Goal: Find specific page/section: Find specific page/section

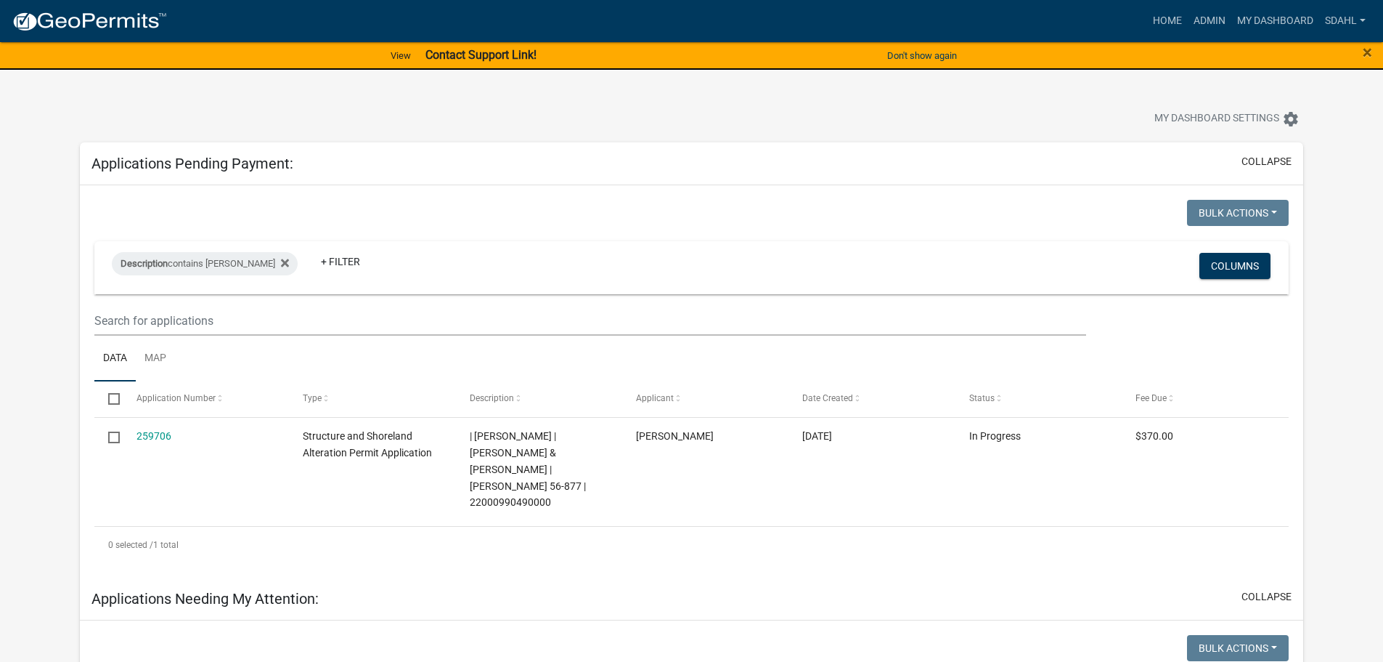
select select "3: 100"
click at [1266, 15] on link "My Dashboard" at bounding box center [1276, 21] width 88 height 28
click at [1212, 17] on link "Admin" at bounding box center [1210, 21] width 44 height 28
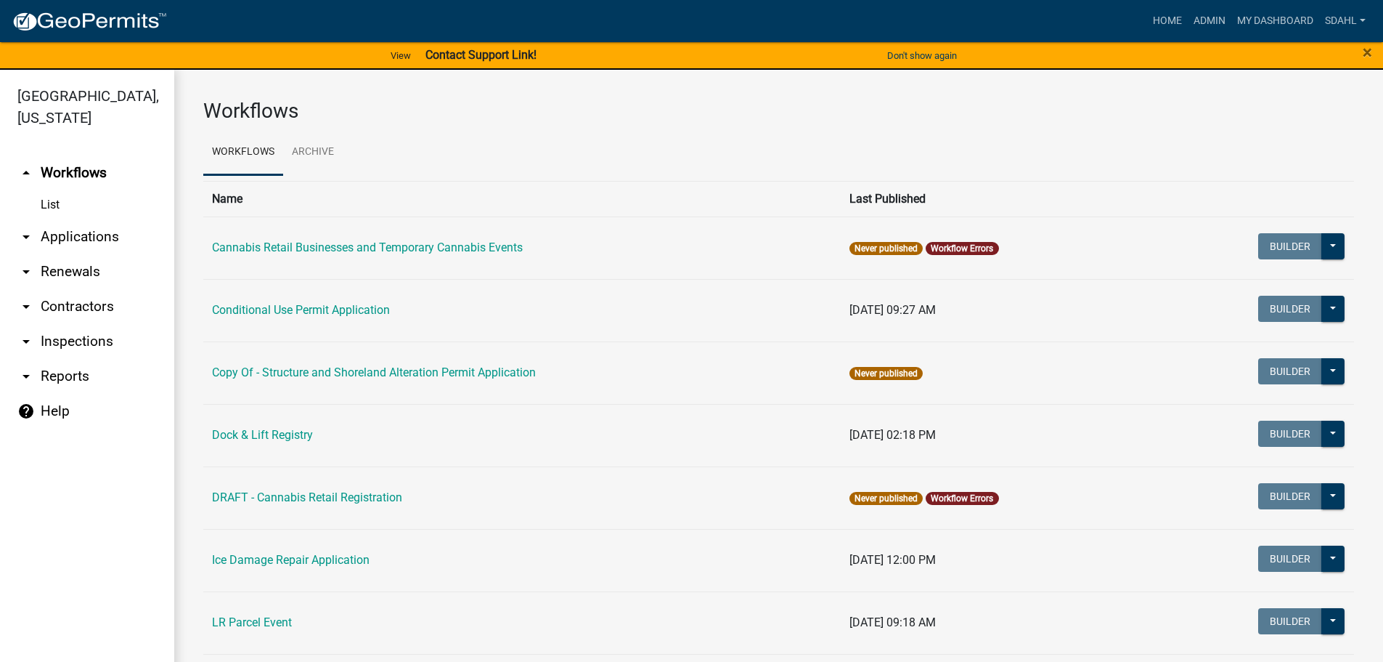
click at [91, 231] on link "arrow_drop_down Applications" at bounding box center [87, 236] width 174 height 35
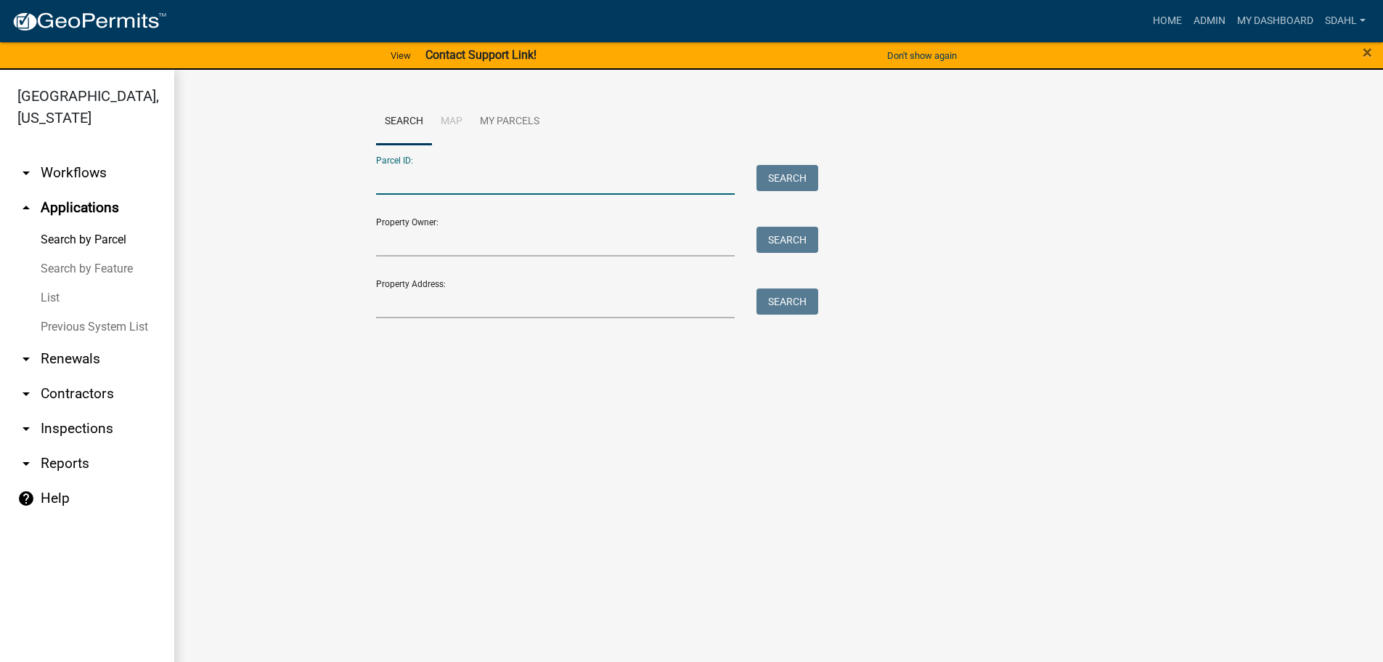
click at [517, 174] on input "Parcel ID:" at bounding box center [555, 180] width 359 height 30
click at [578, 301] on input "Property Address:" at bounding box center [555, 303] width 359 height 30
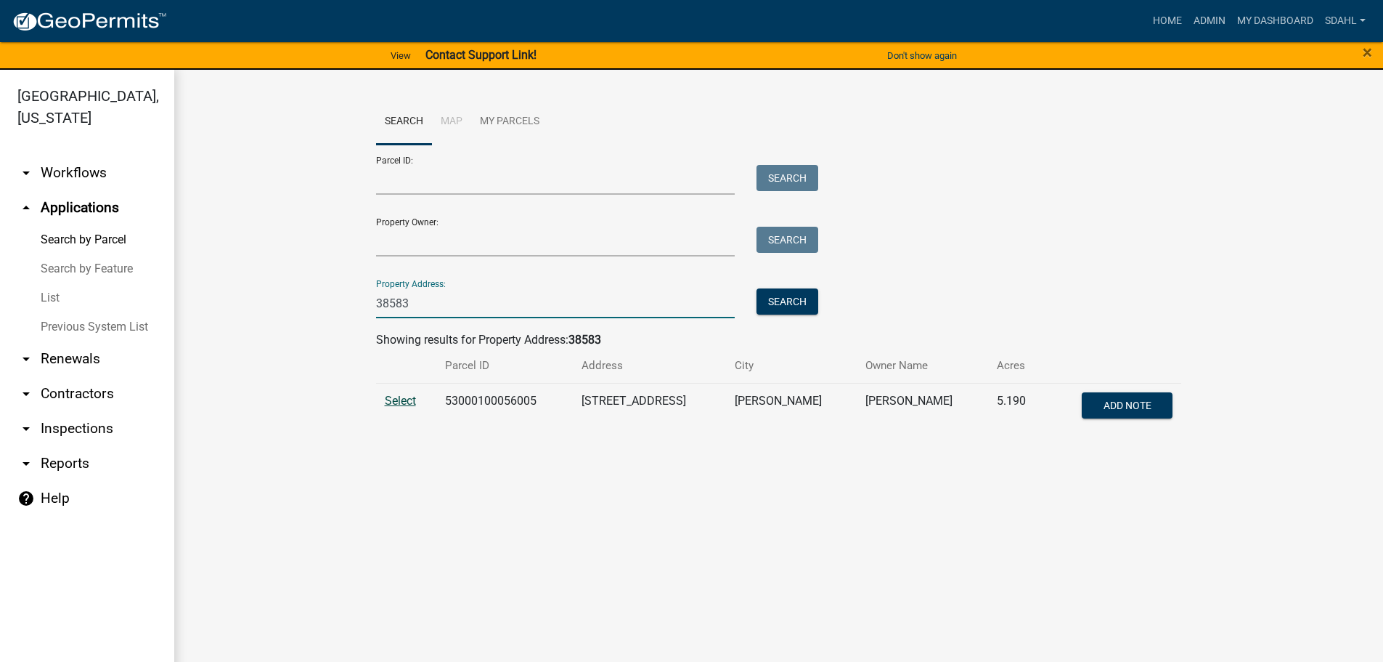
type input "38583"
click at [394, 401] on span "Select" at bounding box center [400, 401] width 31 height 14
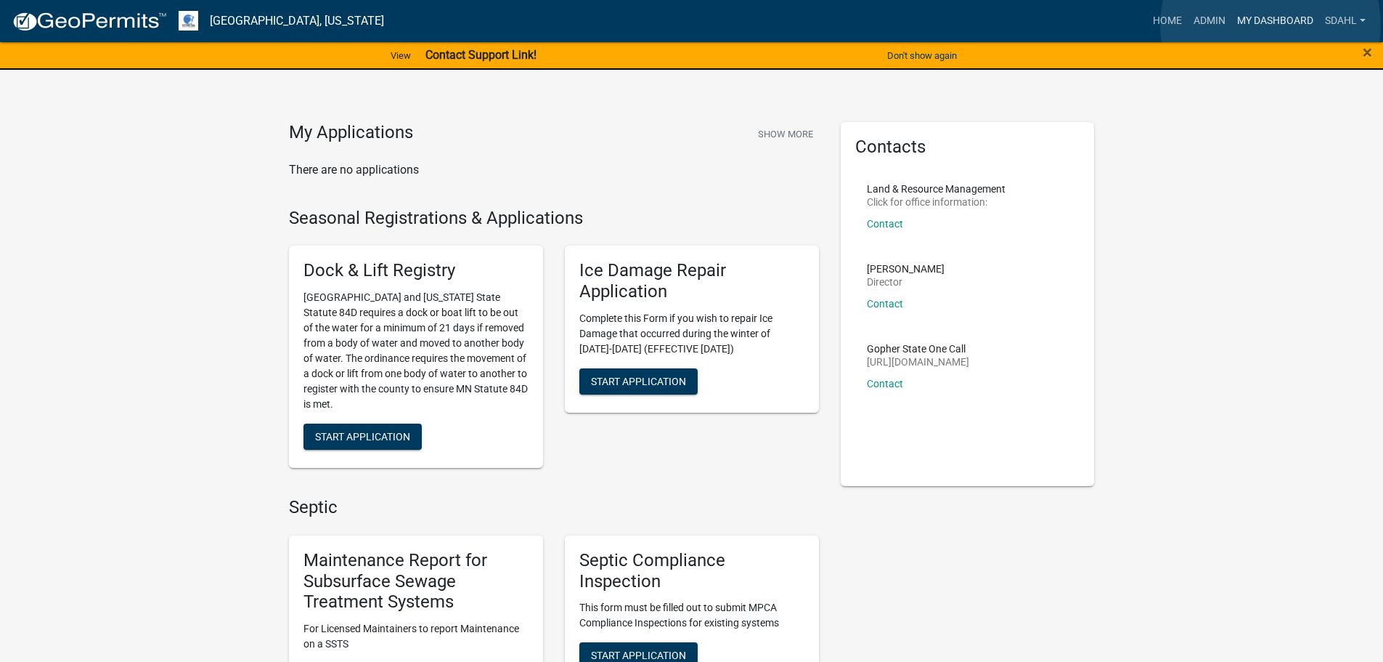
click at [1271, 25] on link "My Dashboard" at bounding box center [1276, 21] width 88 height 28
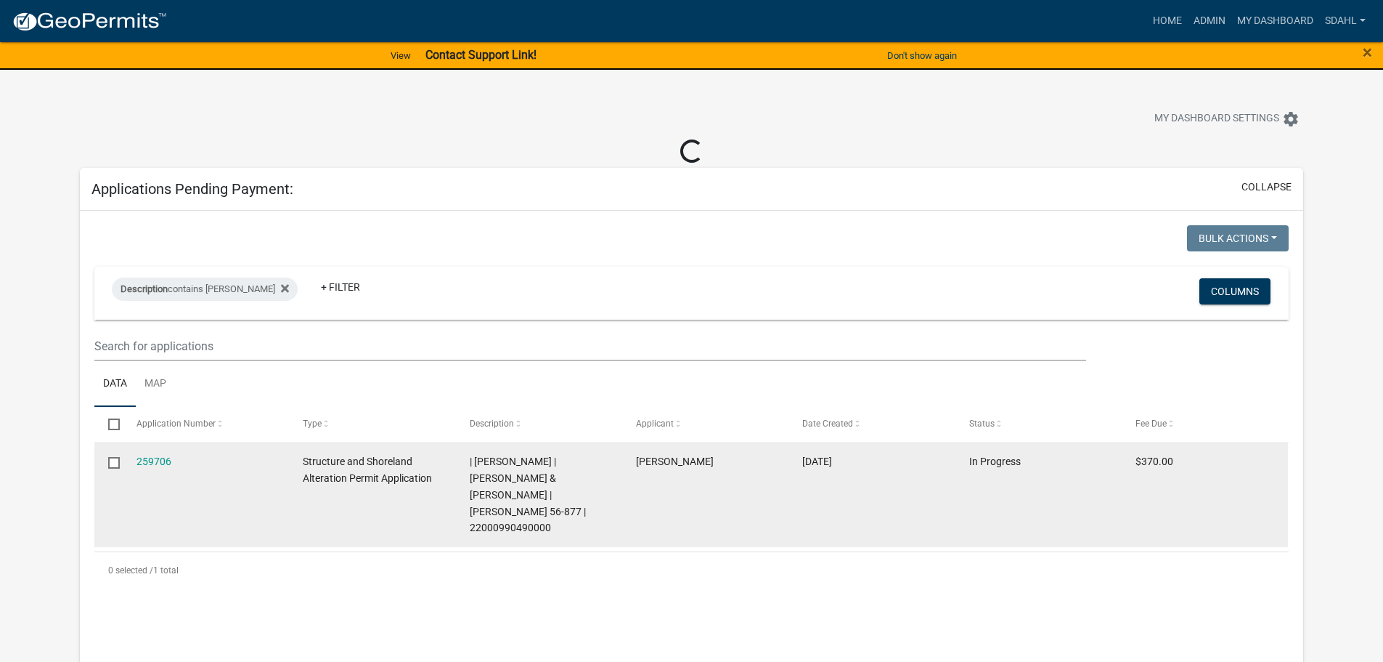
select select "3: 100"
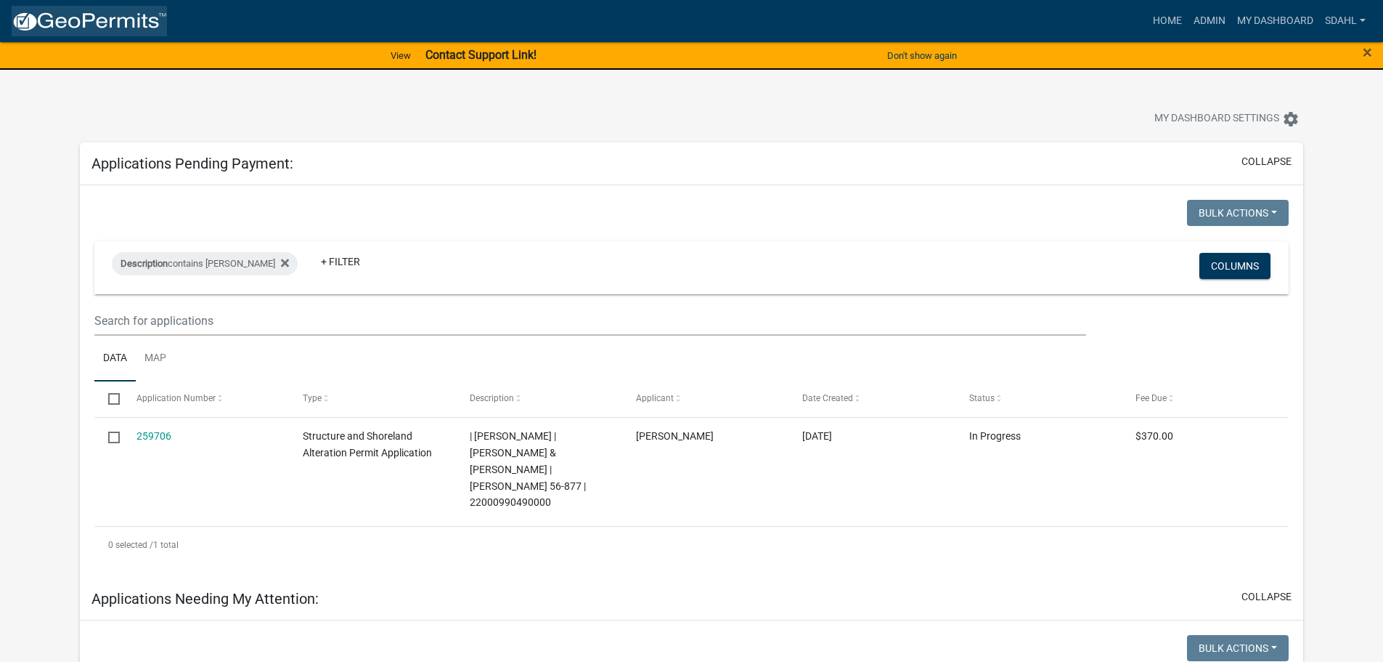
click at [115, 20] on img at bounding box center [89, 22] width 155 height 22
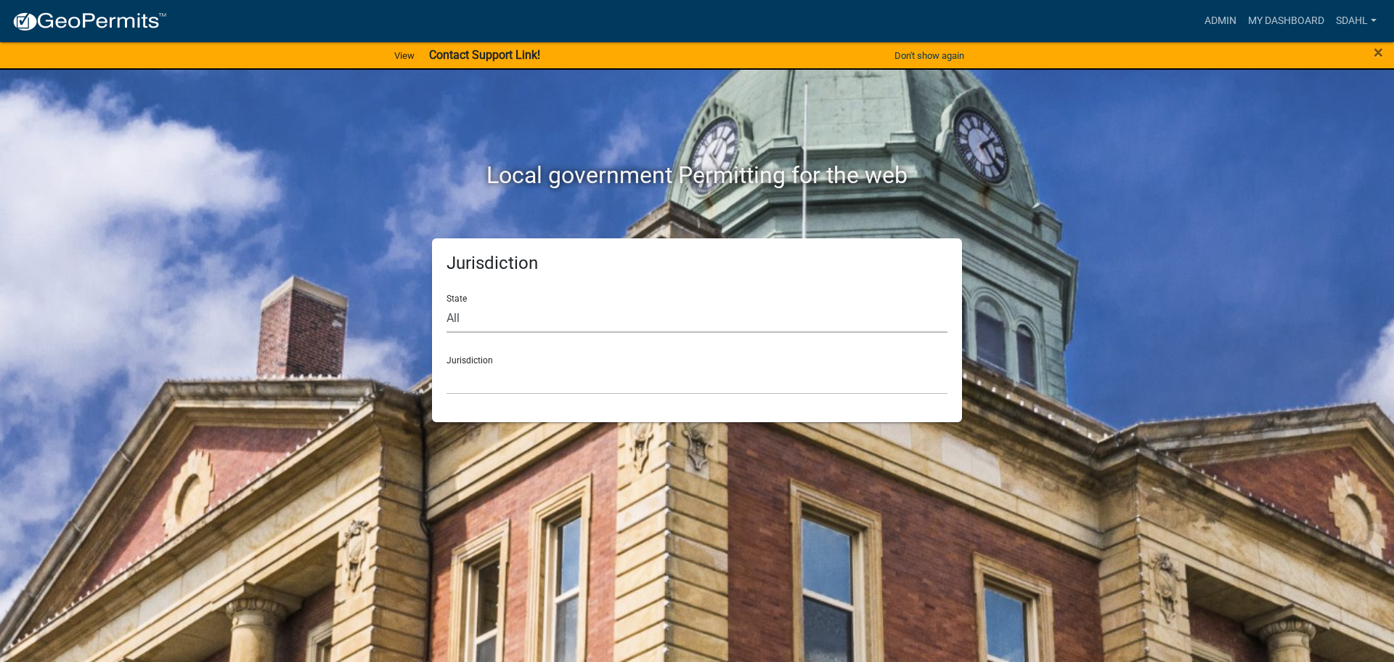
click at [618, 322] on select "All Colorado Georgia Indiana Iowa Kansas Minnesota Ohio South Carolina Wisconsin" at bounding box center [697, 318] width 501 height 30
click at [1134, 314] on div "Local government Permitting for the web Jurisdiction State All Colorado Georgia…" at bounding box center [697, 331] width 1394 height 662
click at [553, 317] on select "All Colorado Georgia Indiana Iowa Kansas Minnesota Ohio South Carolina Wisconsin" at bounding box center [697, 318] width 501 height 30
select select "Minnesota"
click at [447, 303] on select "All Colorado Georgia Indiana Iowa Kansas Minnesota Ohio South Carolina Wisconsin" at bounding box center [697, 318] width 501 height 30
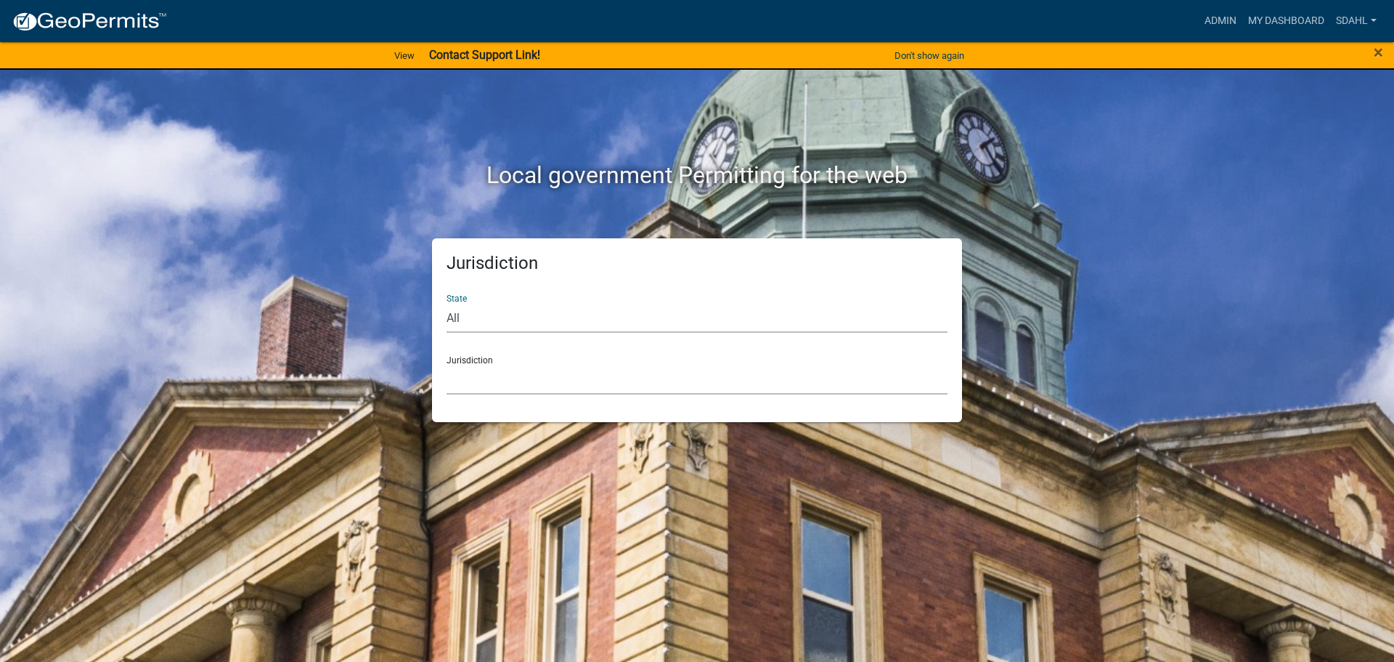
click at [542, 376] on select "Becker County, Minnesota Benton County, Minnesota Carlton County, Minnesota Cit…" at bounding box center [697, 380] width 501 height 30
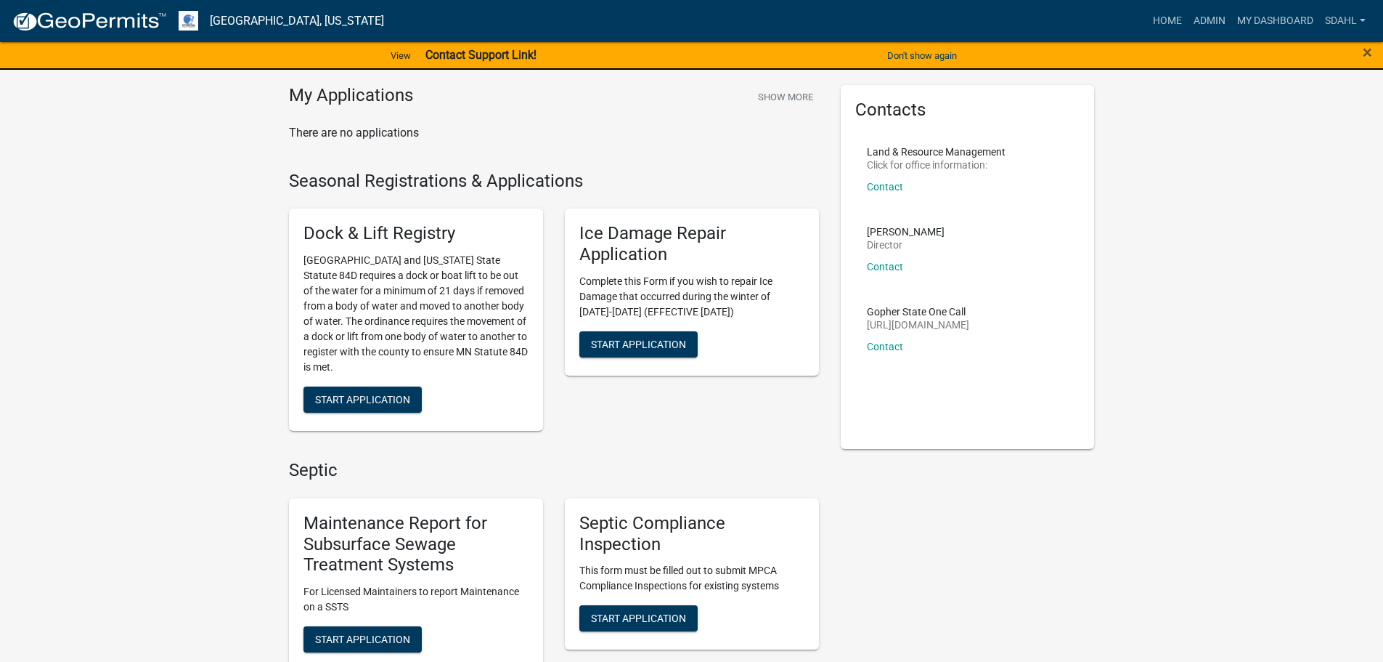
scroll to position [73, 0]
